Goal: Answer question/provide support

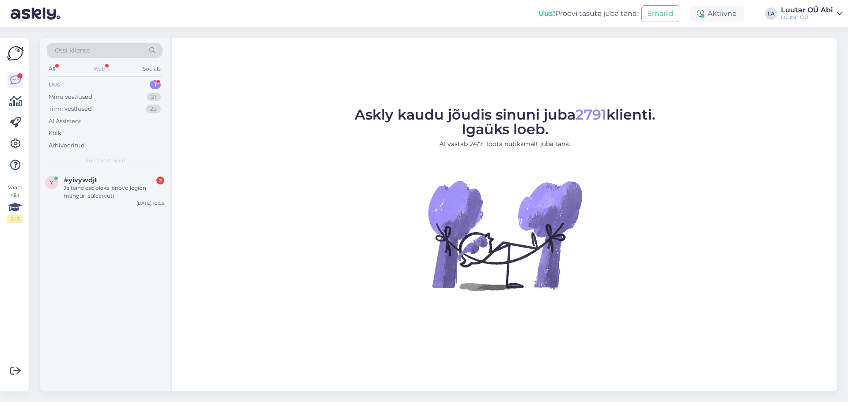
click at [102, 68] on div "Web" at bounding box center [98, 68] width 15 height 11
click at [52, 66] on div "All" at bounding box center [52, 68] width 10 height 11
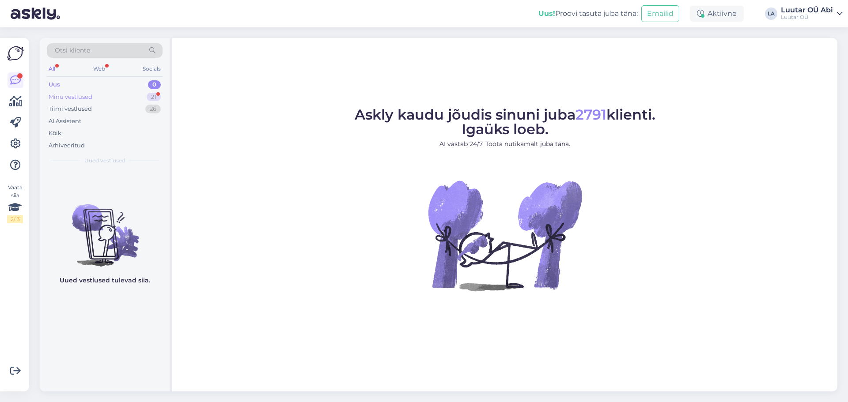
click at [94, 98] on div "Minu vestlused 21" at bounding box center [105, 97] width 116 height 12
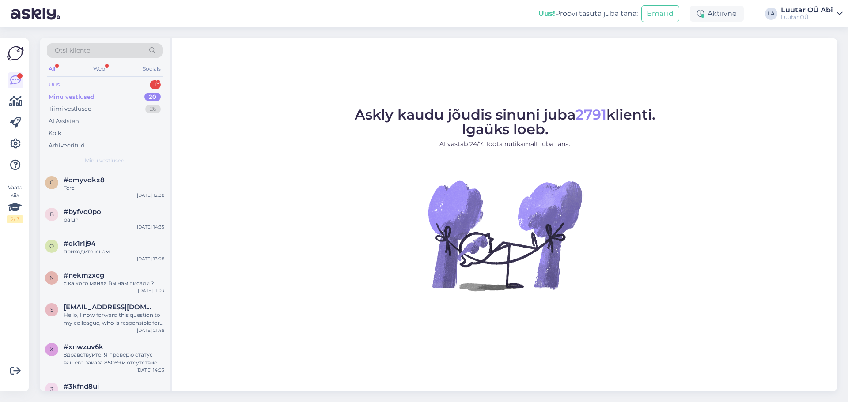
click at [103, 84] on div "Uus 1" at bounding box center [105, 85] width 116 height 12
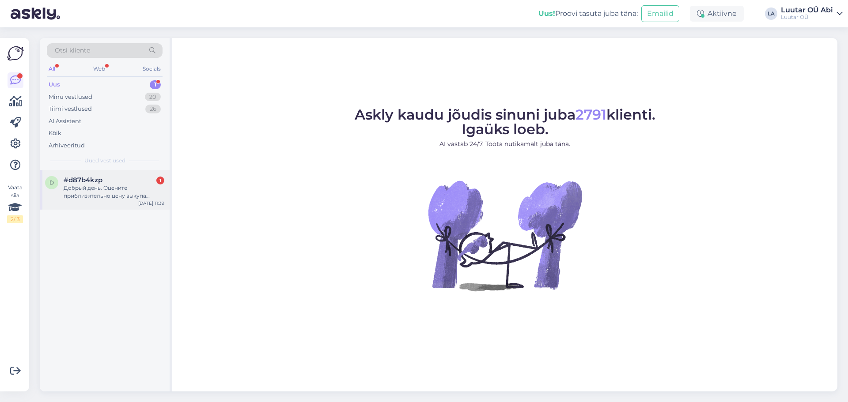
click at [98, 190] on div "Добрый день. Оцените приблизительно цену выкупа пылесоса" at bounding box center [114, 192] width 101 height 16
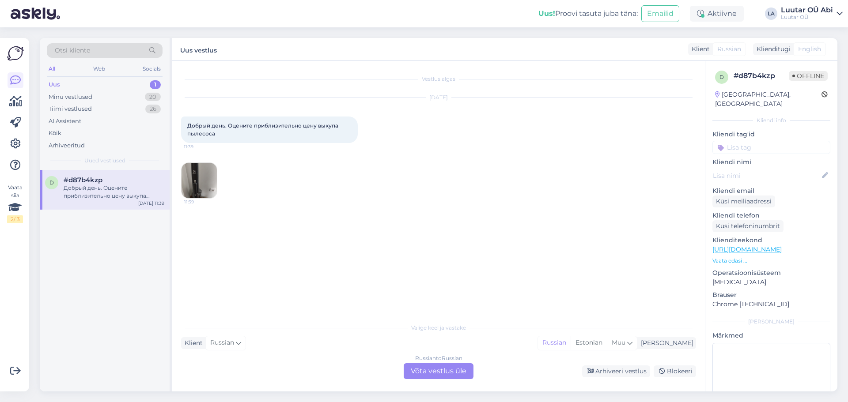
click at [185, 174] on img at bounding box center [198, 180] width 35 height 35
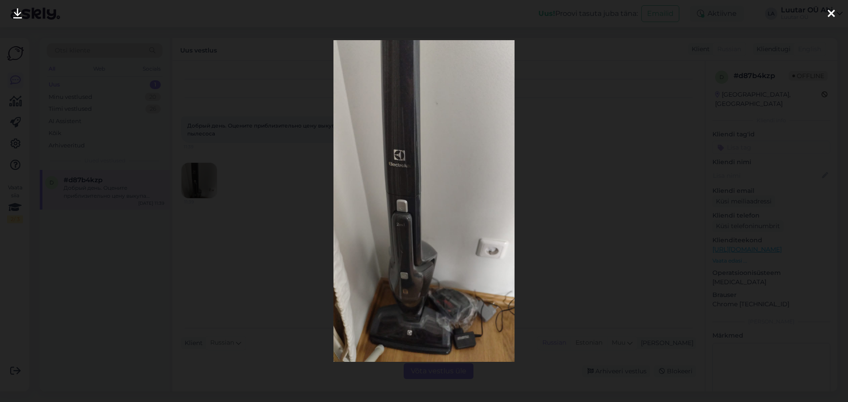
click at [22, 14] on icon at bounding box center [17, 13] width 9 height 11
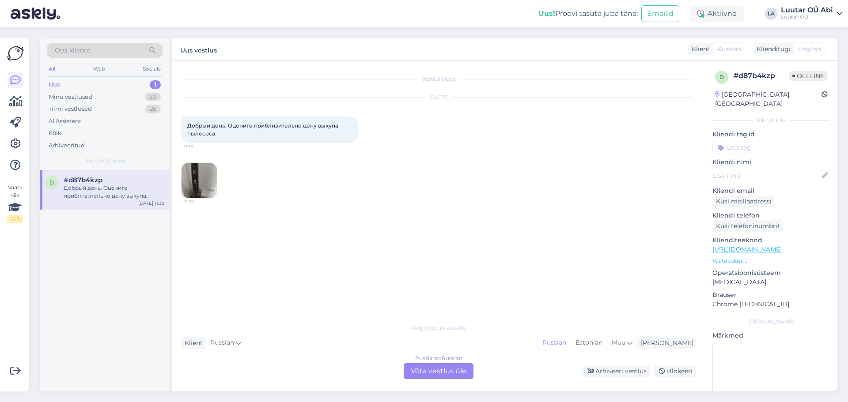
click at [444, 374] on div "Russian to Russian Võta vestlus üle" at bounding box center [438, 371] width 70 height 16
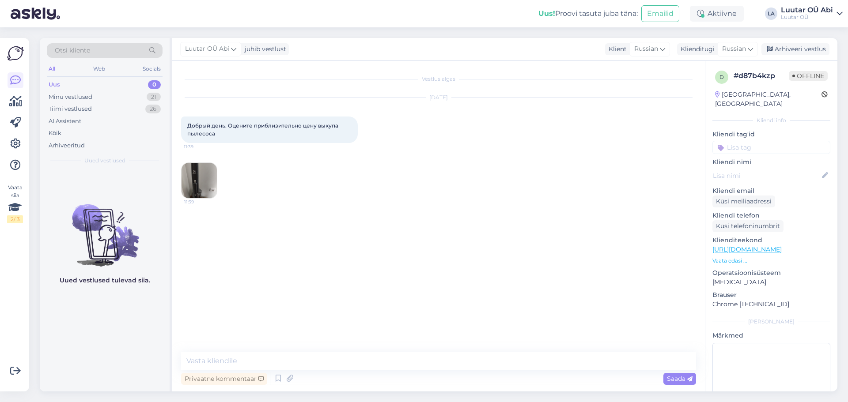
click at [362, 370] on div "Privaatne kommentaar Saada" at bounding box center [438, 378] width 515 height 17
click at [364, 362] on textarea at bounding box center [438, 361] width 515 height 19
type textarea "Здравствуйте"
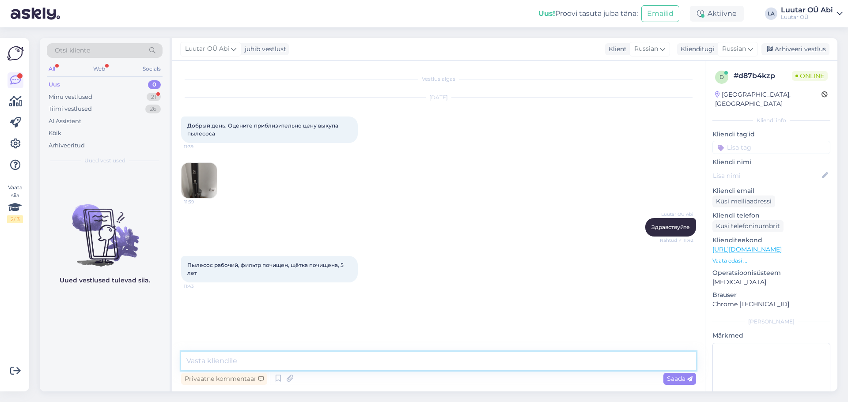
click at [467, 357] on textarea at bounding box center [438, 361] width 515 height 19
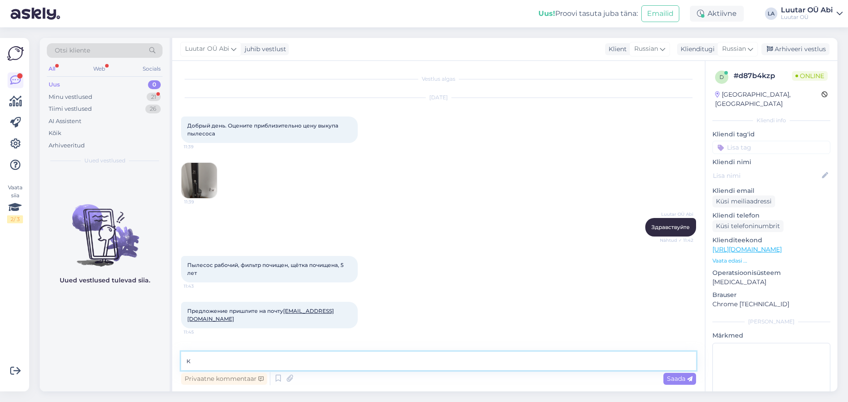
type textarea "к"
type textarea "С"
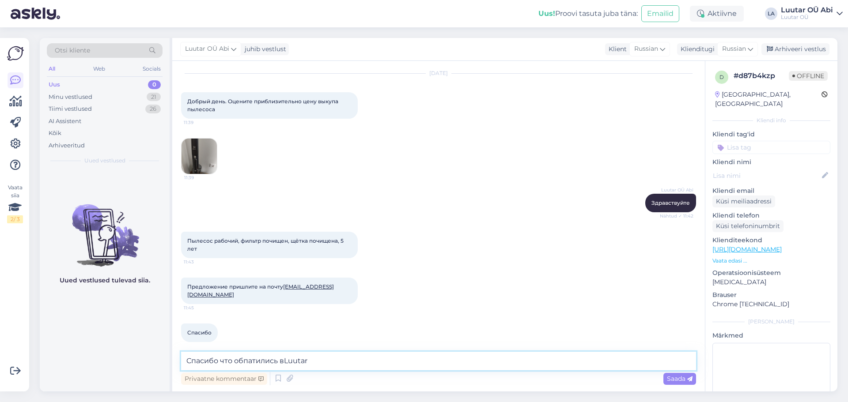
click at [249, 360] on textarea "Спасибо что обпатились вLuutar" at bounding box center [438, 361] width 515 height 19
click at [321, 363] on textarea "Спасибо что обратились вLuutar" at bounding box center [438, 361] width 515 height 19
click at [430, 362] on textarea "Спасибо что обратились вLuutar, к сожалению мы не можем купиь или взять в залог…" at bounding box center [438, 361] width 515 height 19
click at [540, 362] on textarea "Спасибо что обратились вLuutar, к сожалению мы не можем купить или взять в зало…" at bounding box center [438, 361] width 515 height 19
click at [589, 362] on textarea "Спасибо что обратились вLuutar, к сожалению мы не можем купить или взять в зало…" at bounding box center [438, 361] width 515 height 19
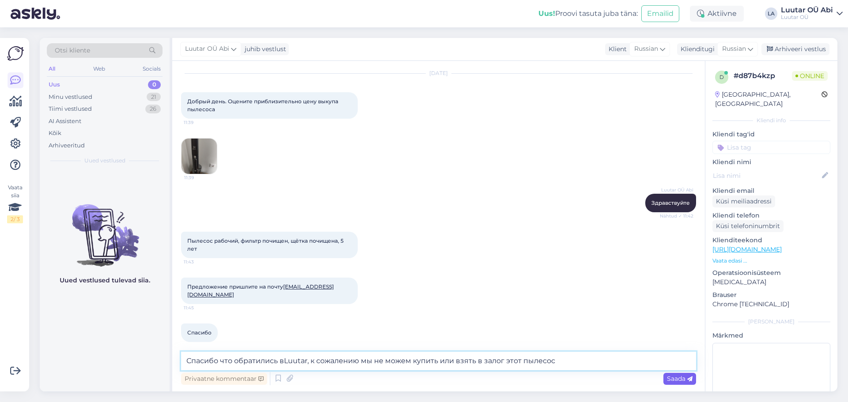
type textarea "Спасибо что обратились вLuutar, к сожалению мы не можем купить или взять в зало…"
click at [689, 380] on icon at bounding box center [689, 379] width 5 height 5
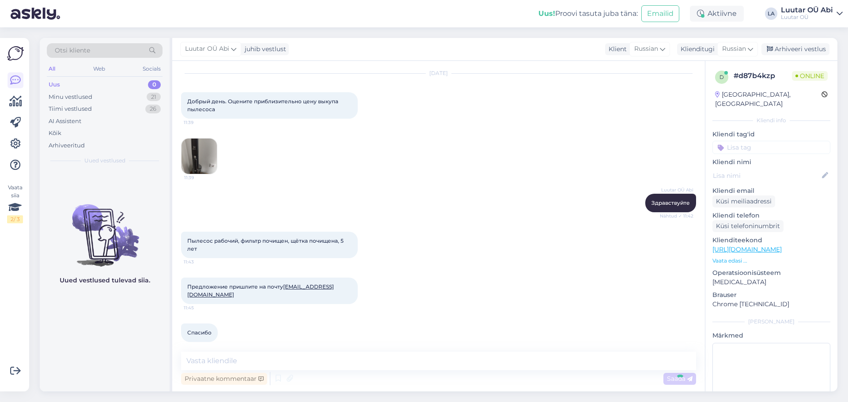
scroll to position [70, 0]
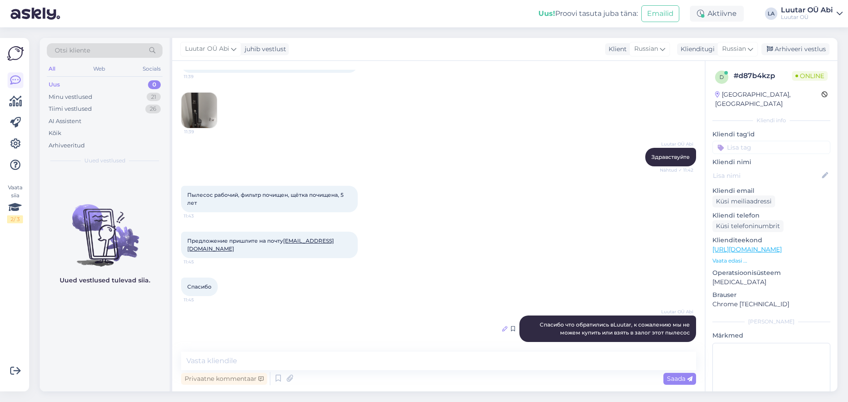
click at [502, 326] on icon at bounding box center [504, 328] width 5 height 5
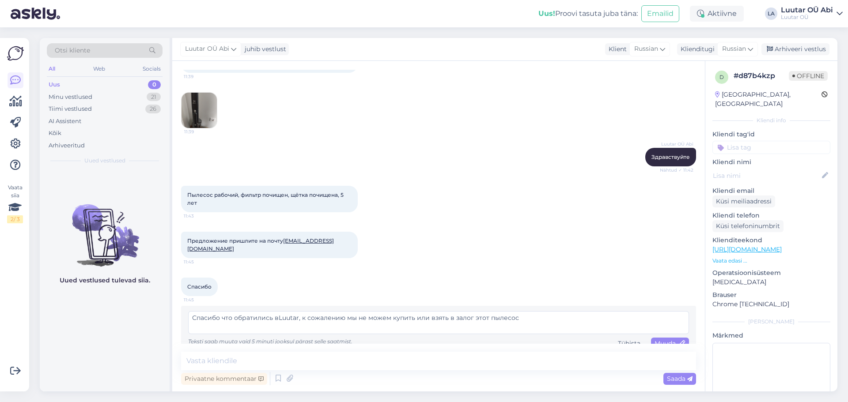
click at [276, 311] on textarea "Спасибо что обратились вLuutar, к сожалению мы не можем купить или взять в зало…" at bounding box center [438, 322] width 501 height 23
click at [221, 311] on textarea "Спасибо что обратились в Luutar, к сожалению мы не можем купить или взять в зал…" at bounding box center [438, 322] width 501 height 23
type textarea "Спасибо, что обратились в Luutar, к сожалению мы не можем купить или взять в за…"
click at [667, 378] on span "Saada" at bounding box center [680, 379] width 26 height 8
click at [663, 339] on span "Muuda" at bounding box center [669, 343] width 31 height 8
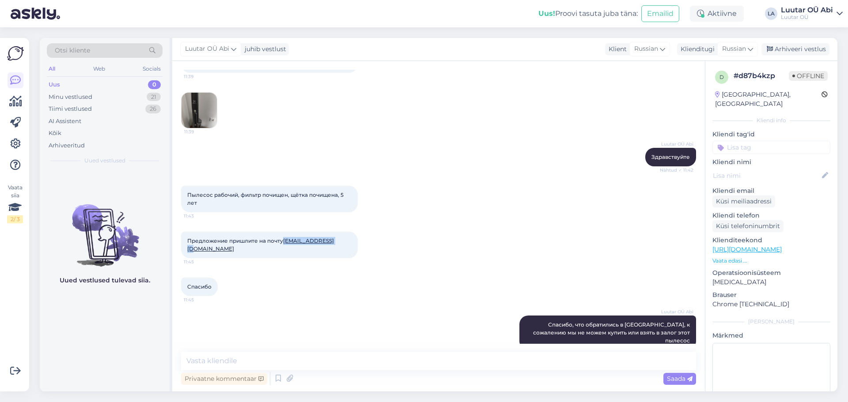
drag, startPoint x: 283, startPoint y: 242, endPoint x: 333, endPoint y: 241, distance: 50.8
click at [333, 241] on span "Предложение пришлите на почту sergeyssr@mail.ru" at bounding box center [260, 244] width 147 height 15
copy span "sergeyssr@mail.ru"
click at [352, 364] on textarea at bounding box center [438, 361] width 515 height 19
drag, startPoint x: 533, startPoint y: 317, endPoint x: 682, endPoint y: 323, distance: 149.3
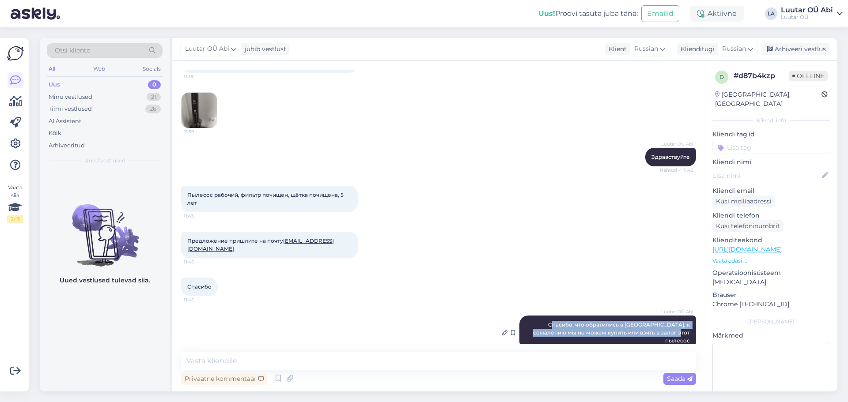
click at [682, 323] on span "Спасибо, что обратились в Luutar, к сожалению мы не можем купить или взять в за…" at bounding box center [612, 332] width 158 height 23
copy span "пасибо, что обратились в Luutar, к сожалению мы не можем купить или взять в зал…"
click at [110, 374] on div "Uued vestlused tulevad siia." at bounding box center [105, 281] width 130 height 222
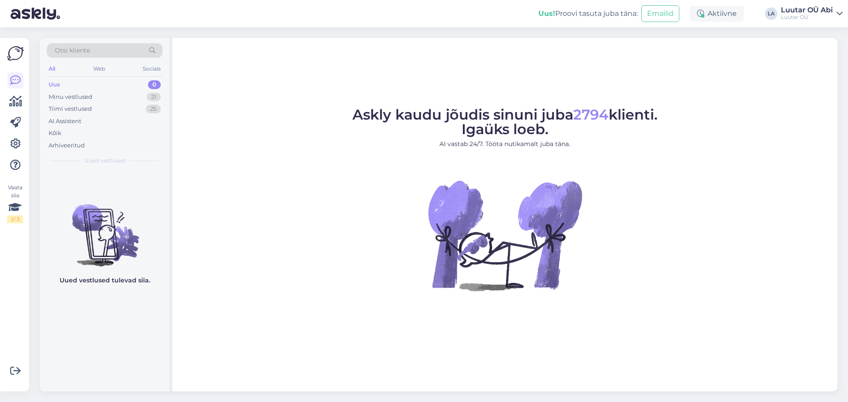
click at [68, 86] on div "Uus 0" at bounding box center [105, 85] width 116 height 12
